Goal: Navigation & Orientation: Go to known website

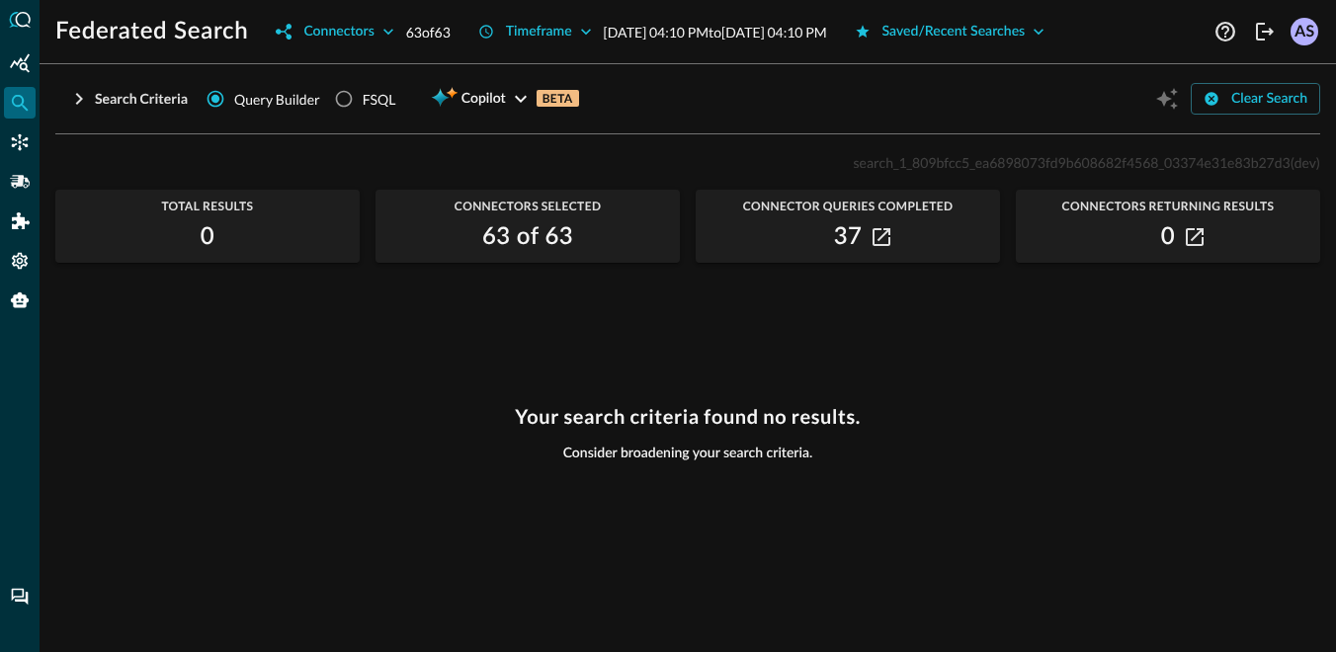
click at [628, 119] on div "Search Criteria Query Builder FSQL Copilot BETA Clear Search Account ID ​ equal…" at bounding box center [687, 107] width 1265 height 54
click at [653, 383] on div "search_1_809bfcc5_ea6898073fd9b608682f4568_03374e31e83b27d3 (dev) Total Results…" at bounding box center [687, 389] width 1265 height 478
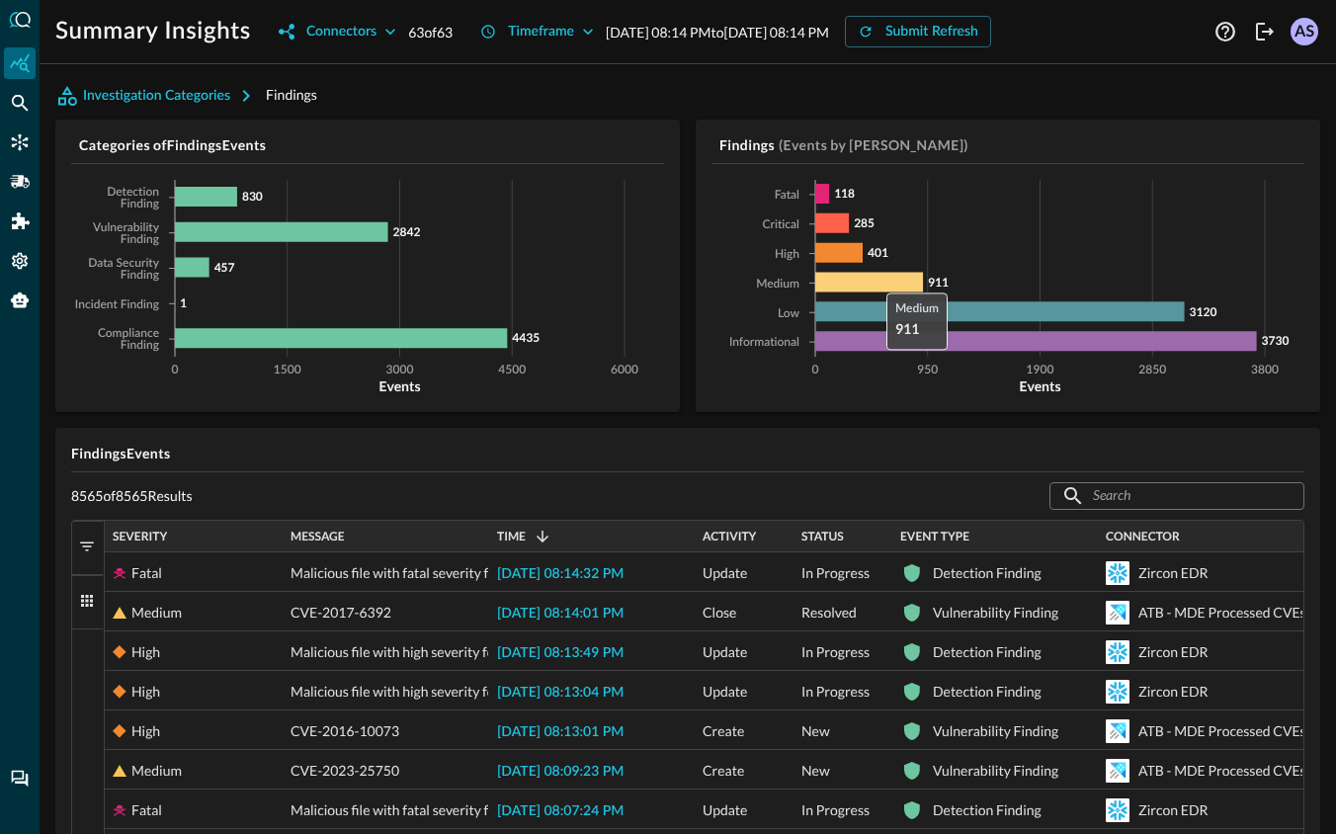
click at [877, 273] on icon at bounding box center [869, 283] width 108 height 20
